Goal: Navigation & Orientation: Find specific page/section

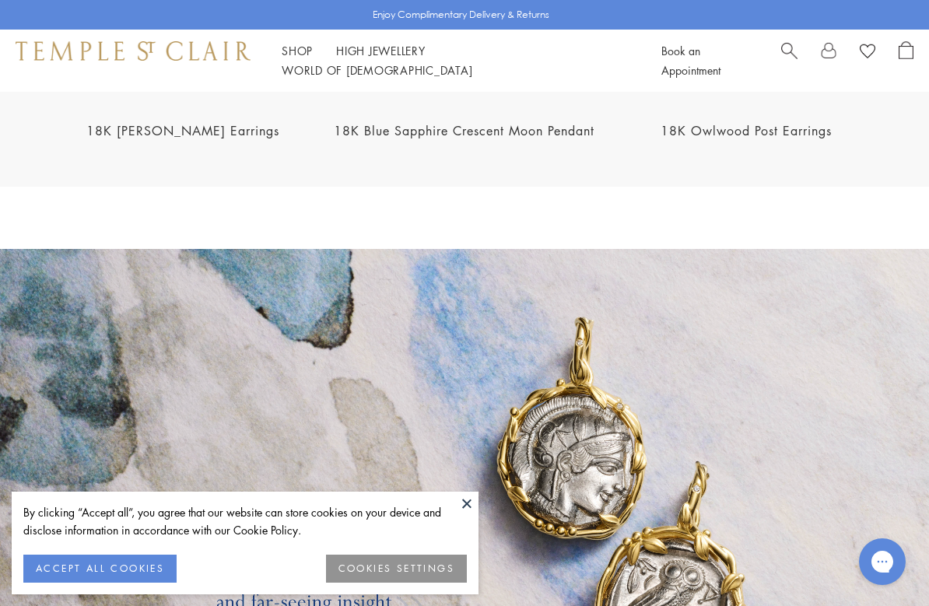
scroll to position [2215, 0]
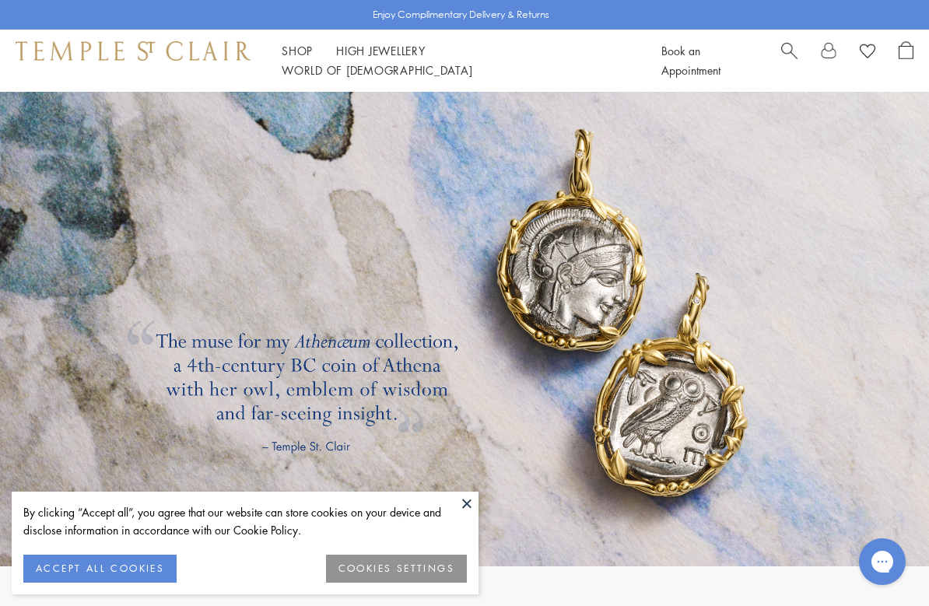
click at [780, 370] on link at bounding box center [464, 314] width 929 height 506
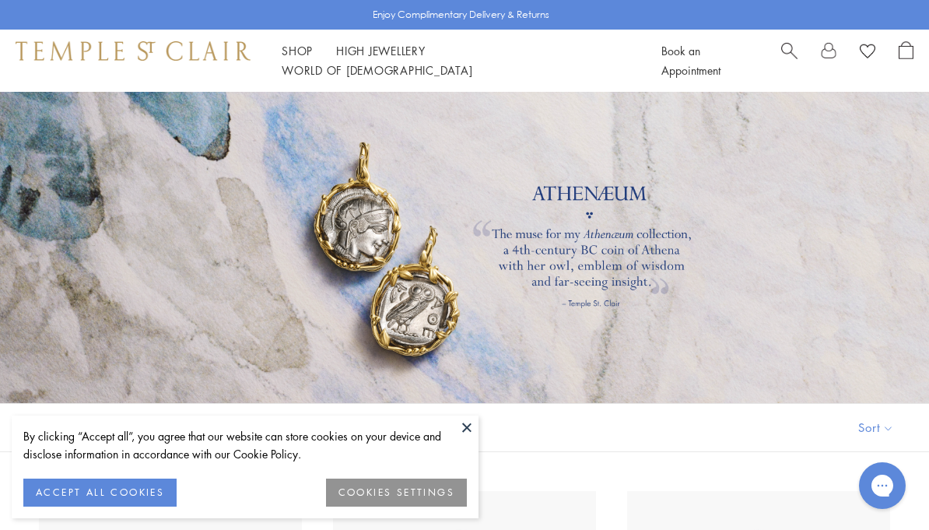
click at [475, 430] on button at bounding box center [466, 427] width 23 height 23
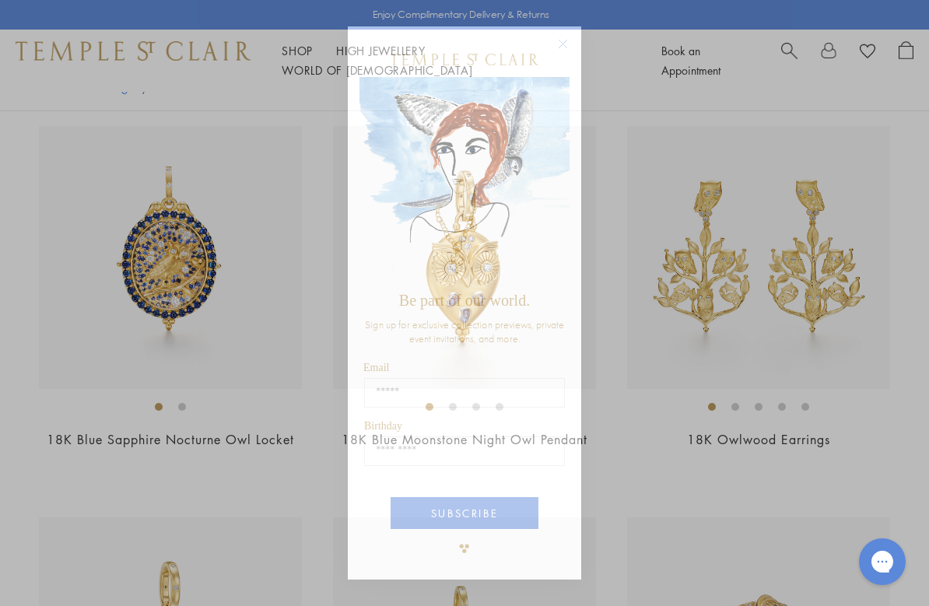
scroll to position [1151, 0]
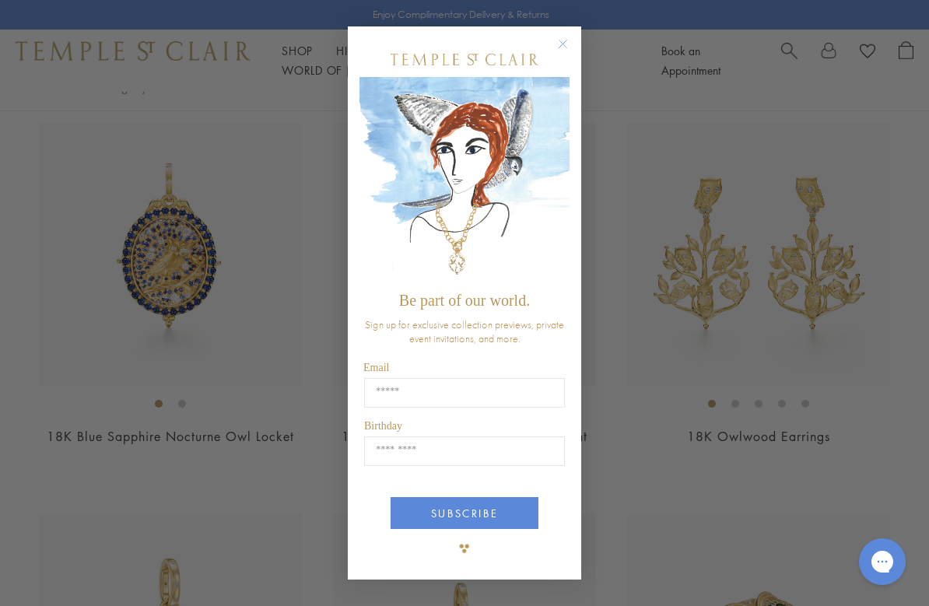
click at [562, 47] on circle "Close dialog" at bounding box center [563, 43] width 19 height 19
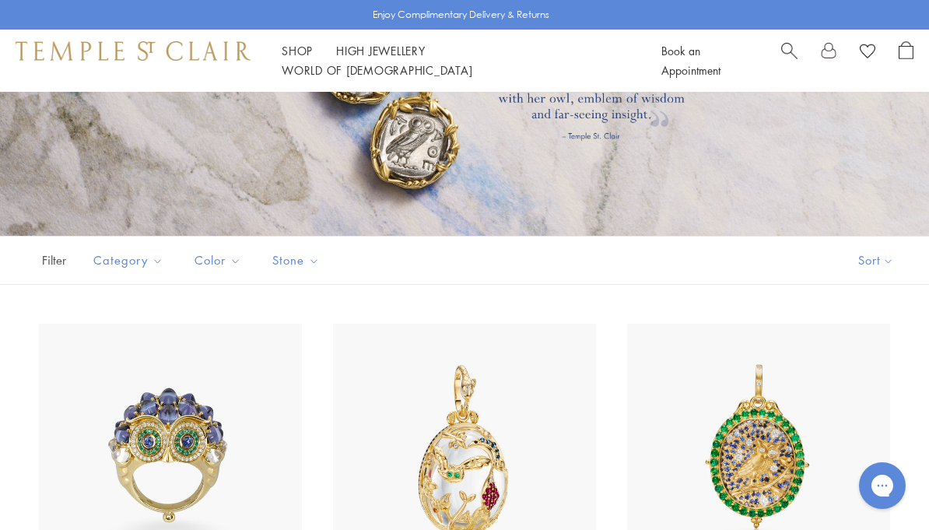
scroll to position [0, 0]
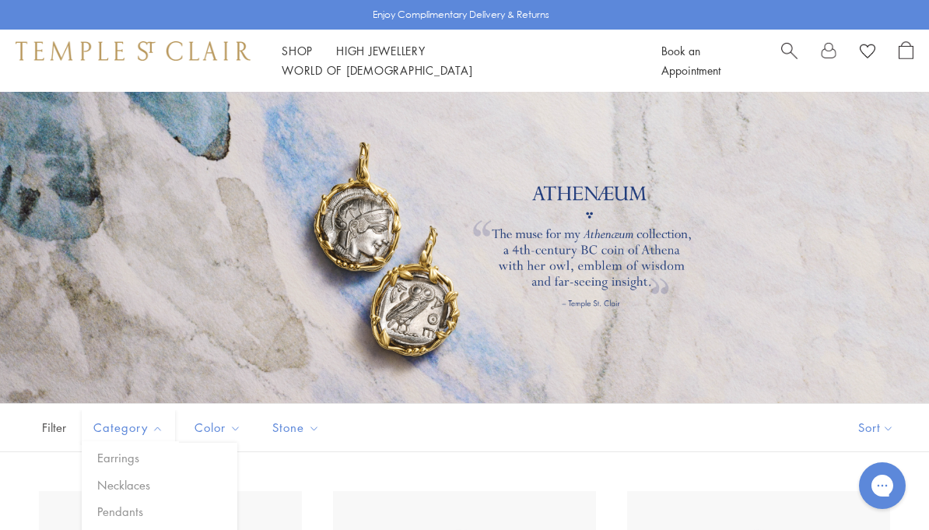
click at [96, 488] on button "Necklaces" at bounding box center [165, 485] width 144 height 18
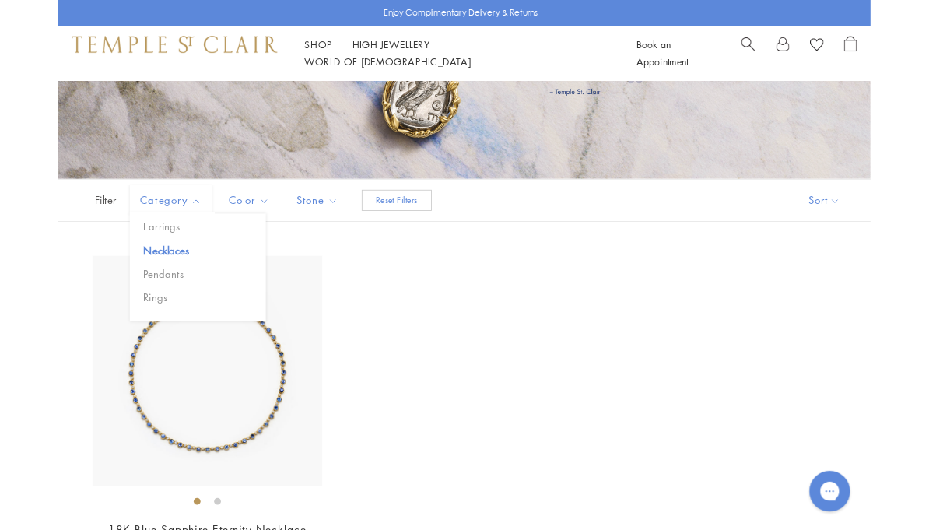
scroll to position [197, 0]
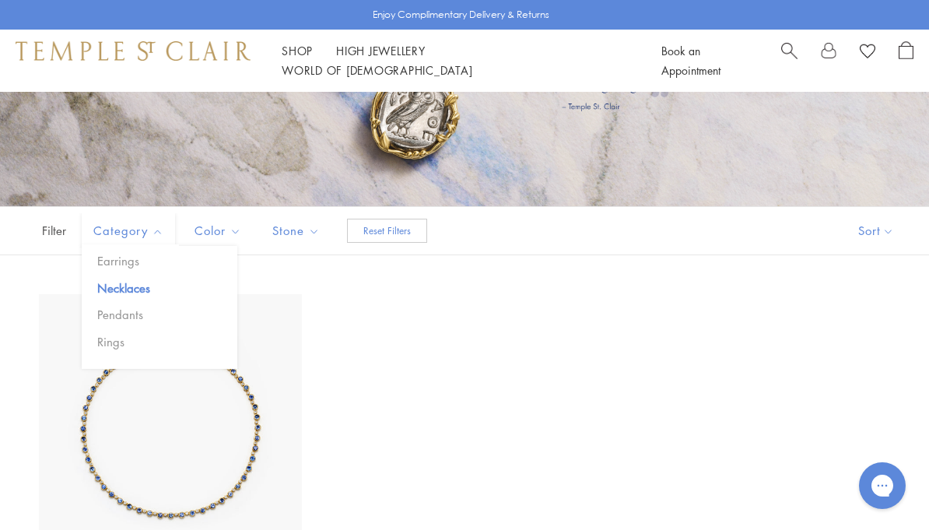
click at [100, 321] on button "Pendants" at bounding box center [165, 315] width 144 height 18
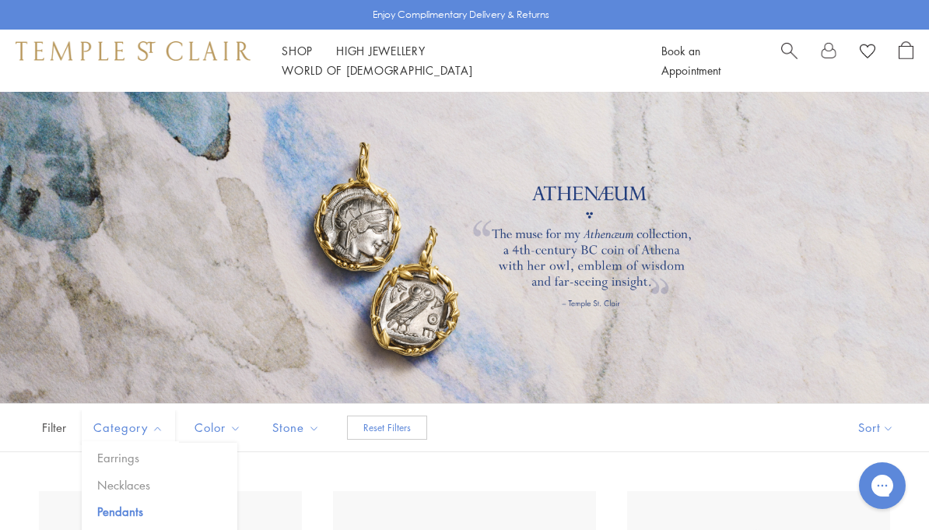
click at [95, 461] on button "Earrings" at bounding box center [165, 458] width 144 height 18
click at [344, 224] on div at bounding box center [464, 247] width 929 height 311
click at [334, 216] on div at bounding box center [464, 247] width 929 height 311
